Goal: Task Accomplishment & Management: Complete application form

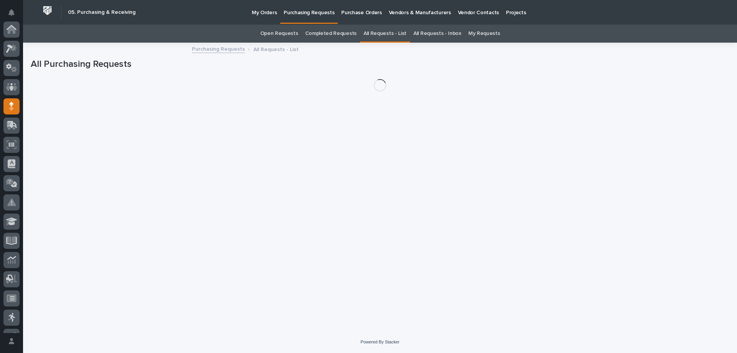
scroll to position [77, 0]
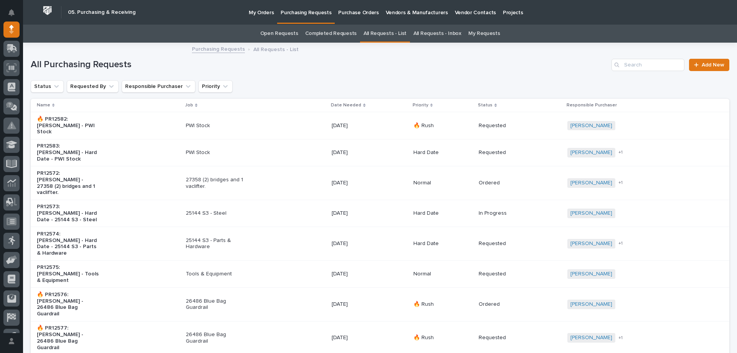
click at [478, 38] on link "My Requests" at bounding box center [484, 34] width 32 height 18
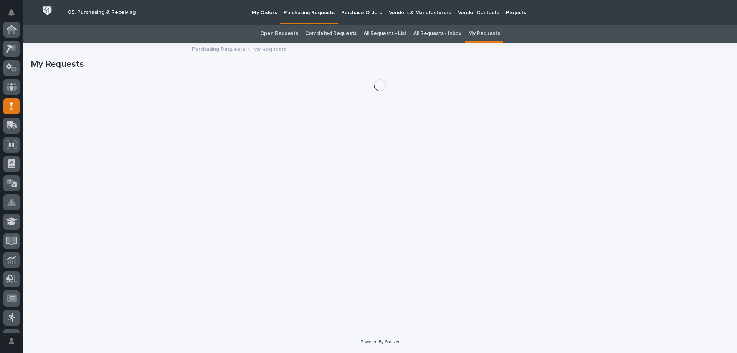
scroll to position [77, 0]
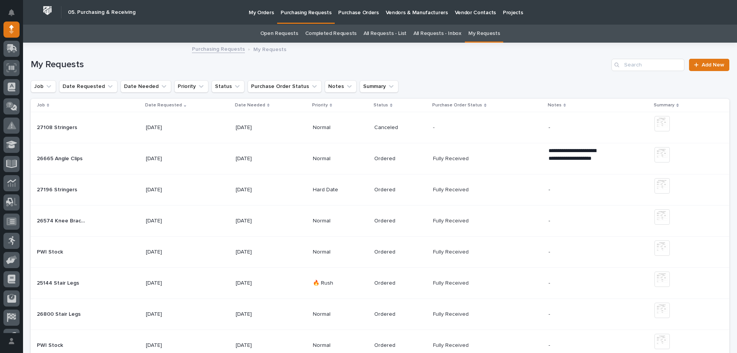
click at [272, 255] on p "[DATE]" at bounding box center [260, 252] width 48 height 7
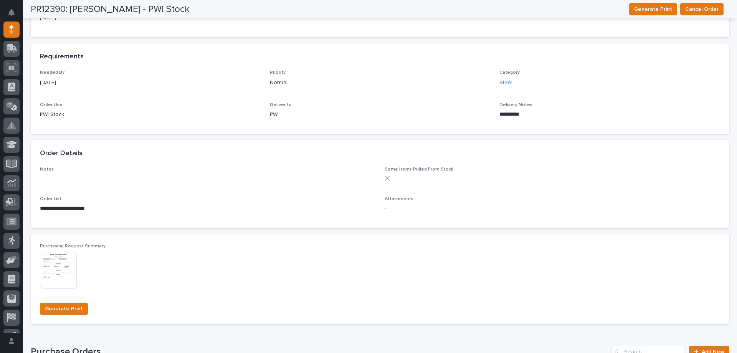
scroll to position [373, 0]
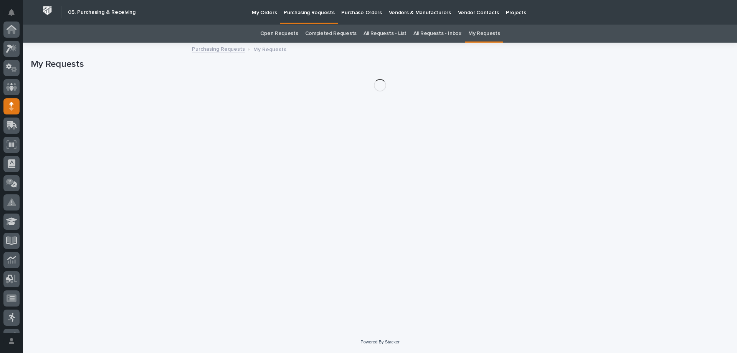
scroll to position [77, 0]
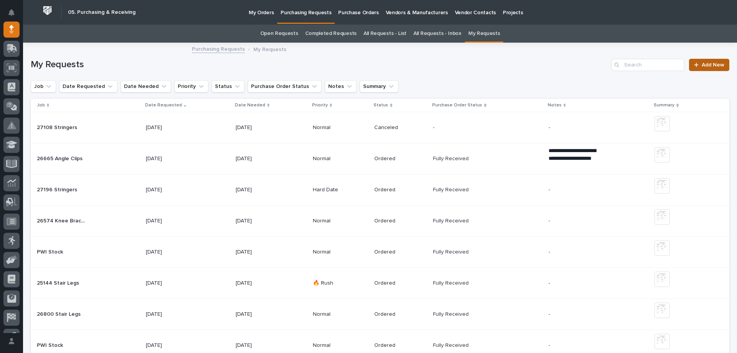
click at [707, 65] on span "Add New" at bounding box center [713, 64] width 23 height 5
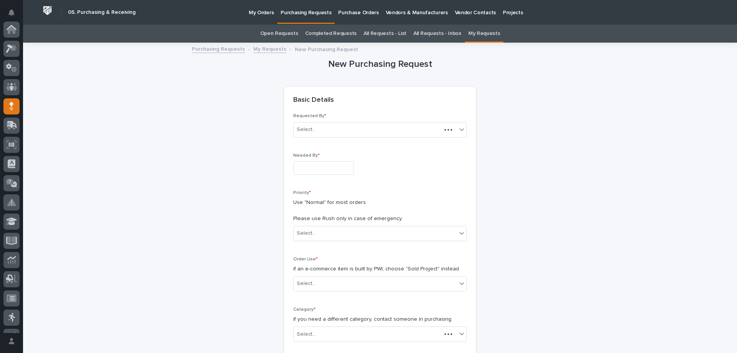
scroll to position [77, 0]
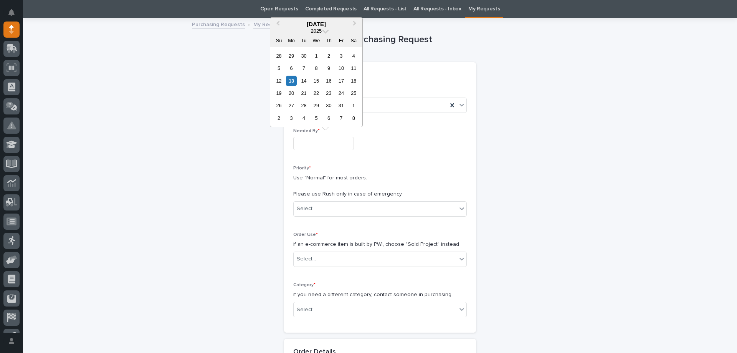
click at [337, 142] on input "text" at bounding box center [323, 143] width 61 height 13
click at [321, 81] on div "15" at bounding box center [316, 81] width 10 height 10
type input "**********"
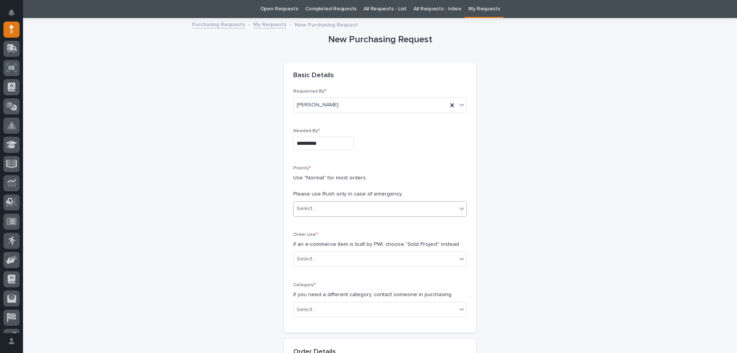
click at [363, 211] on div "Select..." at bounding box center [375, 208] width 163 height 13
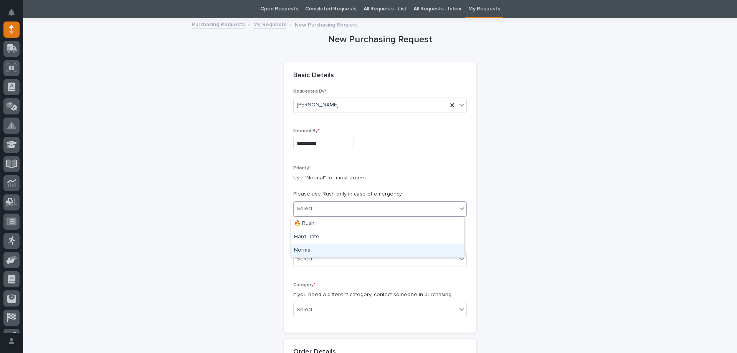
click at [336, 252] on div "Normal" at bounding box center [377, 250] width 173 height 13
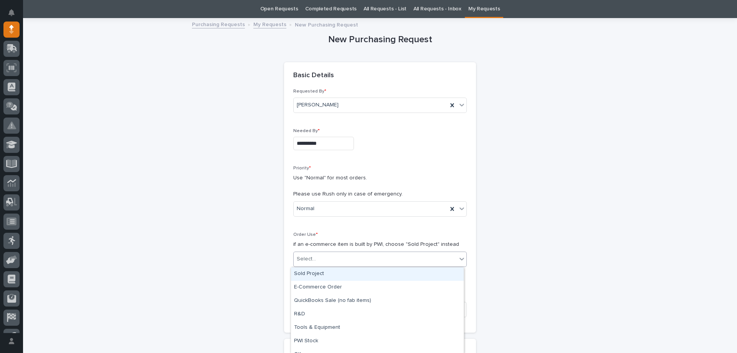
click at [335, 259] on div "Select..." at bounding box center [375, 259] width 163 height 13
click at [306, 339] on div "PWI Stock" at bounding box center [377, 340] width 173 height 13
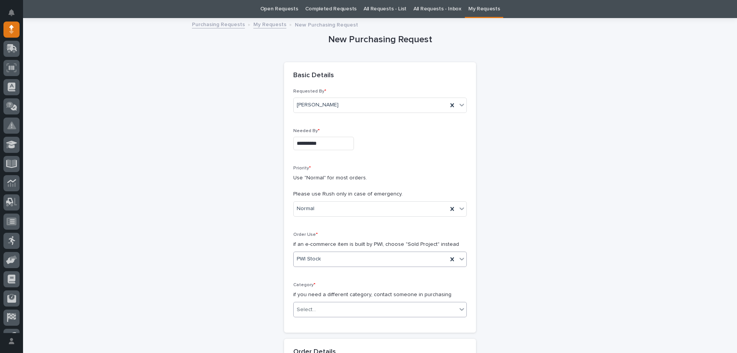
click at [314, 303] on div "Select..." at bounding box center [375, 309] width 163 height 13
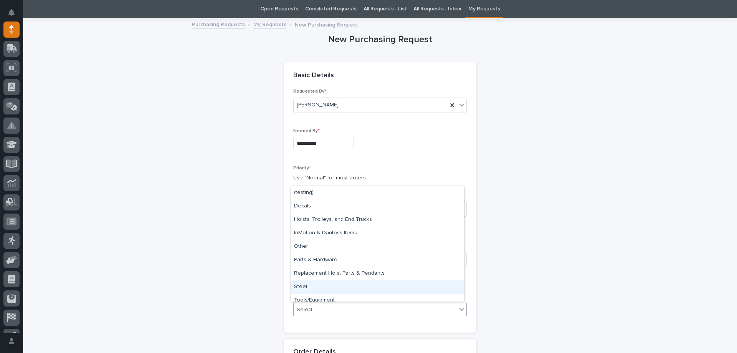
click at [314, 288] on div "Steel" at bounding box center [377, 286] width 173 height 13
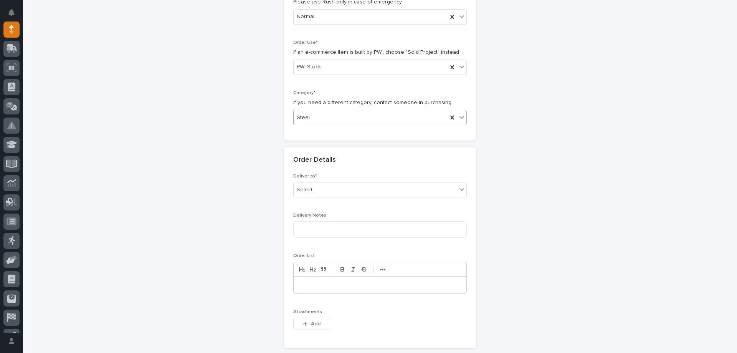
scroll to position [255, 0]
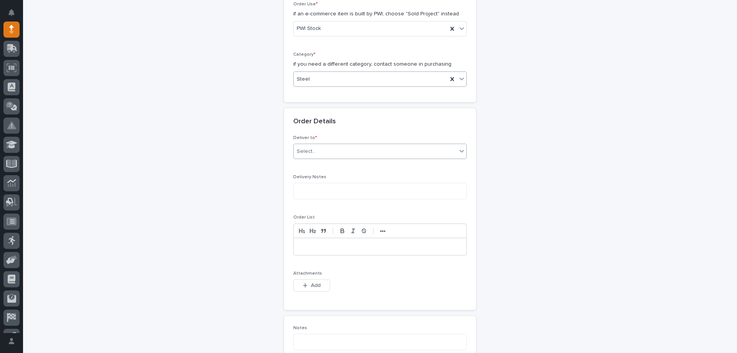
click at [309, 154] on div "Select..." at bounding box center [306, 151] width 19 height 8
click at [306, 165] on div "PWI" at bounding box center [377, 165] width 173 height 13
click at [302, 190] on textarea at bounding box center [380, 191] width 174 height 17
type textarea "**********"
click at [349, 247] on p at bounding box center [379, 247] width 161 height 8
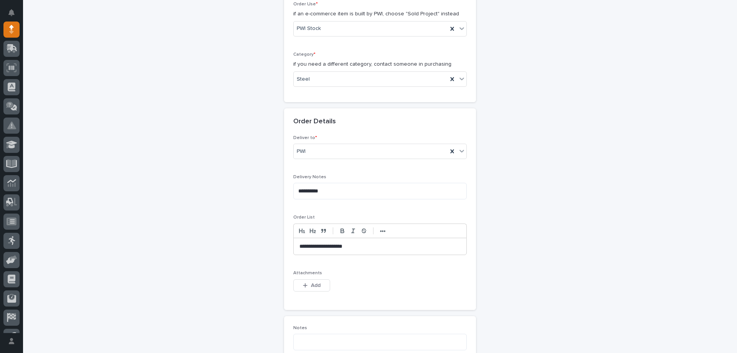
click at [342, 249] on p "**********" at bounding box center [379, 247] width 161 height 8
click at [346, 245] on p "**********" at bounding box center [379, 247] width 161 height 8
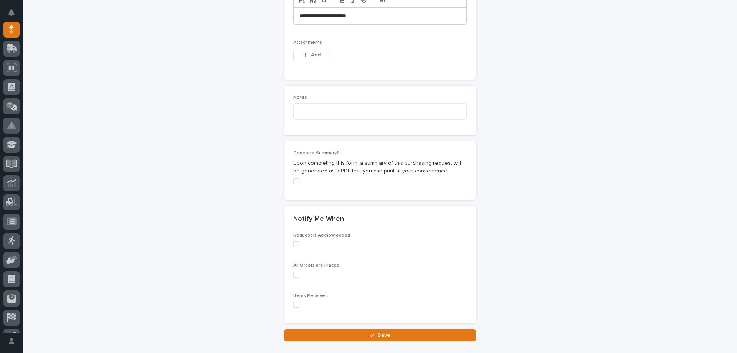
scroll to position [524, 0]
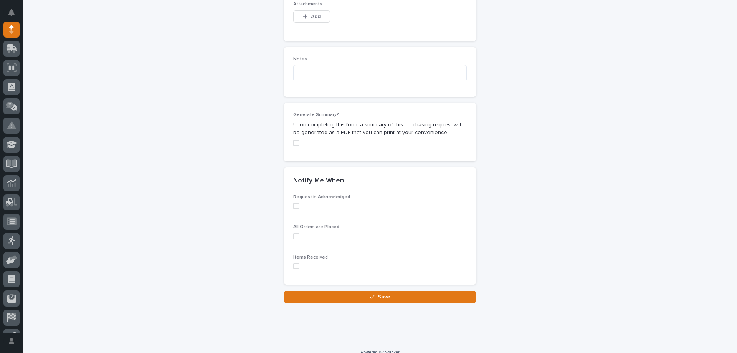
click at [293, 203] on span at bounding box center [296, 206] width 6 height 6
click at [300, 234] on label at bounding box center [380, 236] width 174 height 6
click at [295, 235] on icon at bounding box center [296, 236] width 2 height 2
click at [296, 235] on span at bounding box center [296, 236] width 6 height 6
click at [294, 264] on span at bounding box center [296, 266] width 6 height 6
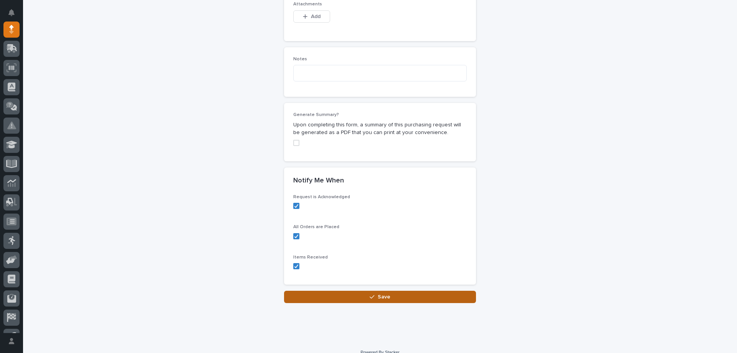
click at [392, 298] on button "Save" at bounding box center [380, 297] width 192 height 12
